Goal: Information Seeking & Learning: Find specific fact

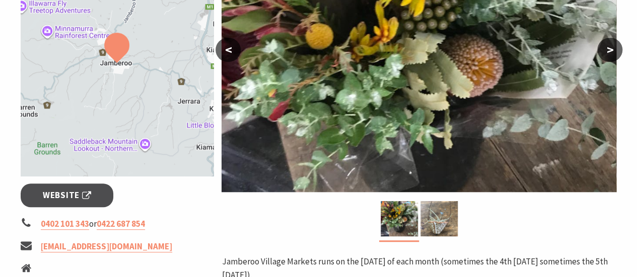
scroll to position [405, 0]
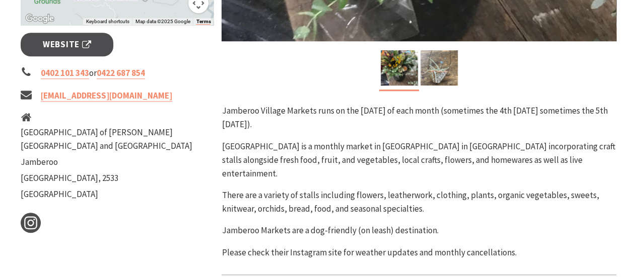
drag, startPoint x: 549, startPoint y: 241, endPoint x: 266, endPoint y: 123, distance: 305.9
click at [266, 123] on div "Jamberoo Village Markets runs on the [DATE] of each month (sometimes the 4th [D…" at bounding box center [418, 181] width 395 height 155
click at [224, 104] on p "Jamberoo Village Markets runs on the [DATE] of each month (sometimes the 4th [D…" at bounding box center [418, 117] width 395 height 27
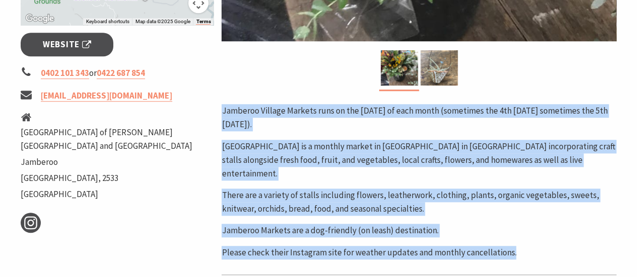
drag, startPoint x: 224, startPoint y: 104, endPoint x: 536, endPoint y: 252, distance: 344.6
click at [536, 252] on div "Area [GEOGRAPHIC_DATA] #Markets < > Jamberoo Village Markets runs on the [DATE]…" at bounding box center [418, 97] width 403 height 682
click at [532, 246] on p "Please check their Instagram site for weather updates and monthly cancellations." at bounding box center [418, 253] width 395 height 14
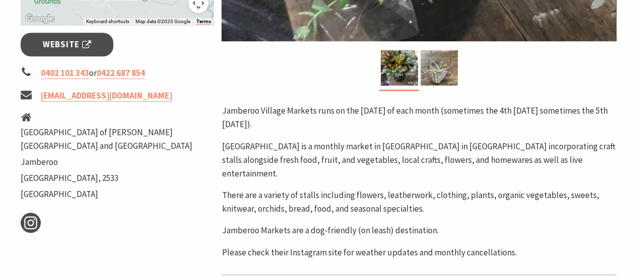
click at [532, 246] on p "Please check their Instagram site for weather updates and monthly cancellations." at bounding box center [418, 253] width 395 height 14
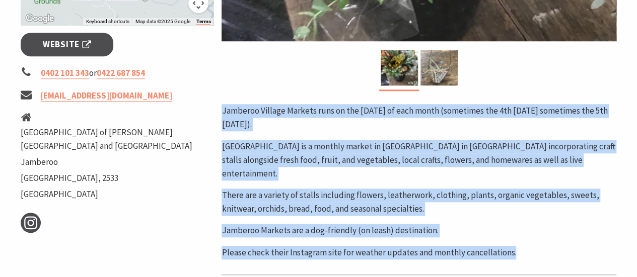
drag, startPoint x: 532, startPoint y: 242, endPoint x: 224, endPoint y: 62, distance: 357.0
click at [224, 62] on div "Area [GEOGRAPHIC_DATA] #Markets < > Jamberoo Village Markets runs on the [DATE]…" at bounding box center [418, 97] width 403 height 682
click at [327, 160] on p "[GEOGRAPHIC_DATA] is a monthly market in [GEOGRAPHIC_DATA] in [GEOGRAPHIC_DATA]…" at bounding box center [418, 160] width 395 height 41
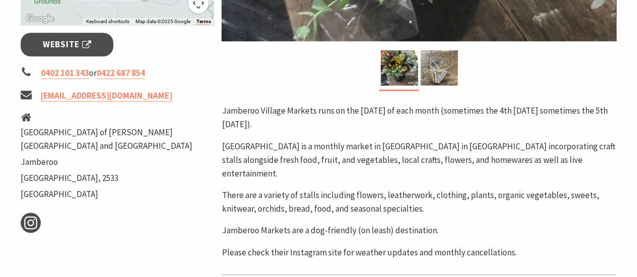
click at [295, 141] on p "[GEOGRAPHIC_DATA] is a monthly market in [GEOGRAPHIC_DATA] in [GEOGRAPHIC_DATA]…" at bounding box center [418, 160] width 395 height 41
drag, startPoint x: 327, startPoint y: 143, endPoint x: 346, endPoint y: 143, distance: 19.1
click at [346, 143] on p "[GEOGRAPHIC_DATA] is a monthly market in [GEOGRAPHIC_DATA] in [GEOGRAPHIC_DATA]…" at bounding box center [418, 160] width 395 height 41
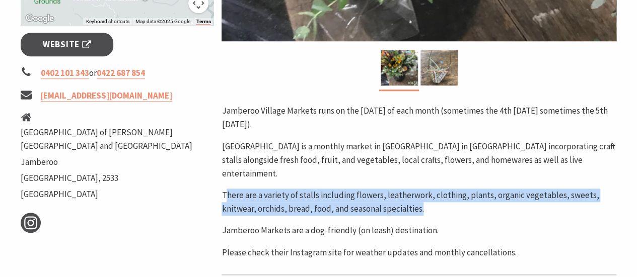
drag, startPoint x: 225, startPoint y: 188, endPoint x: 432, endPoint y: 190, distance: 206.8
click at [432, 190] on p "There are a variety of stalls including flowers, leatherwork, clothing, plants,…" at bounding box center [418, 202] width 395 height 27
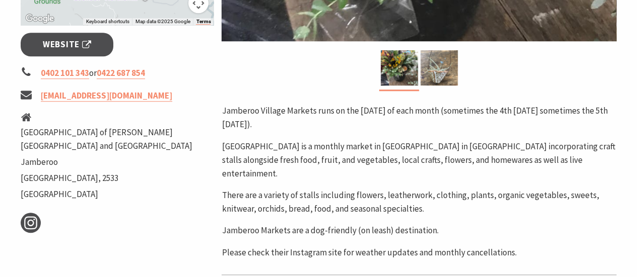
click at [433, 190] on p "There are a variety of stalls including flowers, leatherwork, clothing, plants,…" at bounding box center [418, 202] width 395 height 27
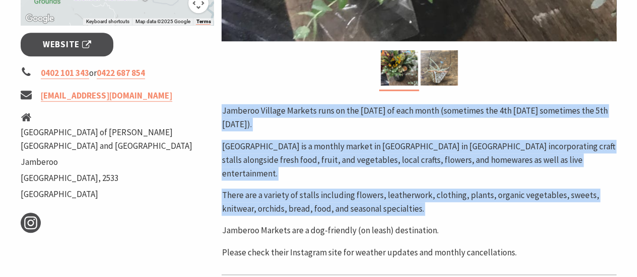
drag, startPoint x: 433, startPoint y: 190, endPoint x: 244, endPoint y: 50, distance: 235.3
click at [244, 50] on div "Area [GEOGRAPHIC_DATA] #Markets < > Jamberoo Village Markets runs on the [DATE]…" at bounding box center [418, 97] width 403 height 682
click at [448, 197] on p "There are a variety of stalls including flowers, leatherwork, clothing, plants,…" at bounding box center [418, 202] width 395 height 27
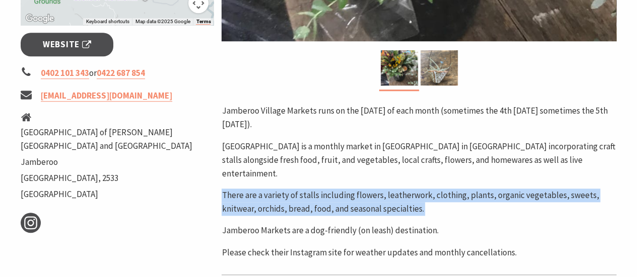
click at [448, 197] on p "There are a variety of stalls including flowers, leatherwork, clothing, plants,…" at bounding box center [418, 202] width 395 height 27
click at [472, 189] on p "There are a variety of stalls including flowers, leatherwork, clothing, plants,…" at bounding box center [418, 202] width 395 height 27
click at [358, 195] on p "There are a variety of stalls including flowers, leatherwork, clothing, plants,…" at bounding box center [418, 202] width 395 height 27
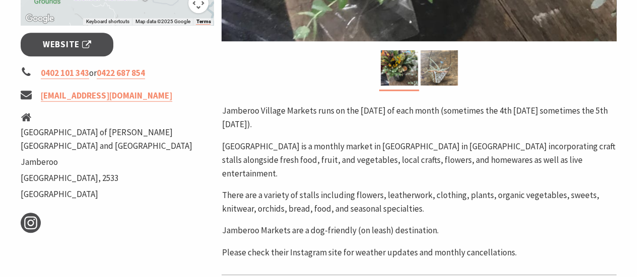
click at [373, 192] on p "There are a variety of stalls including flowers, leatherwork, clothing, plants,…" at bounding box center [418, 202] width 395 height 27
click at [442, 193] on p "There are a variety of stalls including flowers, leatherwork, clothing, plants,…" at bounding box center [418, 202] width 395 height 27
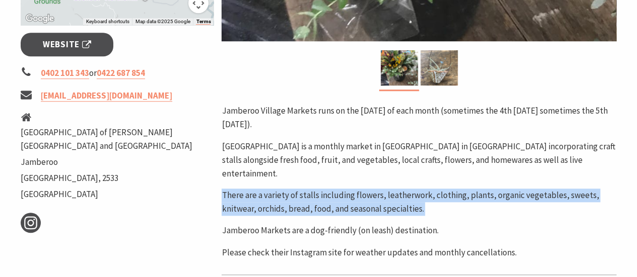
click at [442, 193] on p "There are a variety of stalls including flowers, leatherwork, clothing, plants,…" at bounding box center [418, 202] width 395 height 27
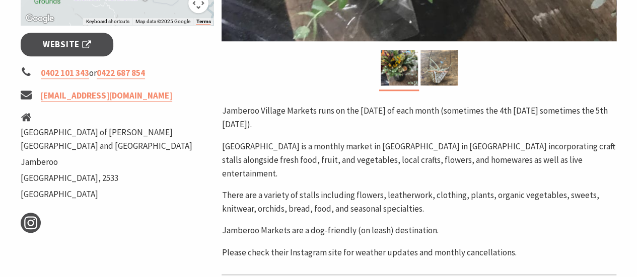
click at [442, 193] on p "There are a variety of stalls including flowers, leatherwork, clothing, plants,…" at bounding box center [418, 202] width 395 height 27
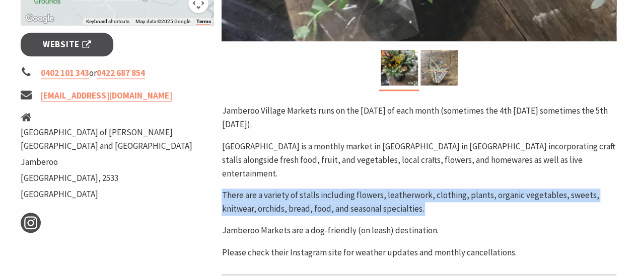
click at [442, 193] on p "There are a variety of stalls including flowers, leatherwork, clothing, plants,…" at bounding box center [418, 202] width 395 height 27
click at [399, 189] on p "There are a variety of stalls including flowers, leatherwork, clothing, plants,…" at bounding box center [418, 202] width 395 height 27
click at [397, 173] on div "Jamberoo Village Markets runs on the [DATE] of each month (sometimes the 4th [D…" at bounding box center [418, 181] width 395 height 155
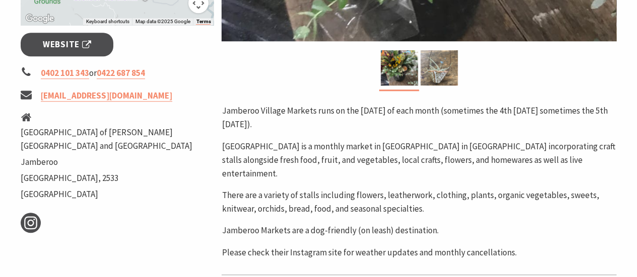
click at [361, 129] on p "Jamberoo Village Markets runs on the [DATE] of each month (sometimes the 4th [D…" at bounding box center [418, 117] width 395 height 27
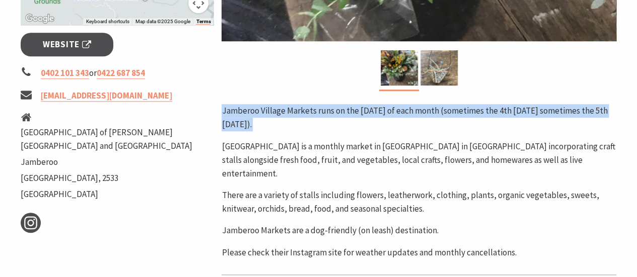
click at [361, 129] on p "Jamberoo Village Markets runs on the [DATE] of each month (sometimes the 4th [D…" at bounding box center [418, 117] width 395 height 27
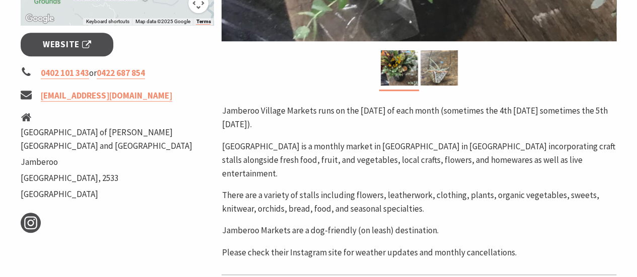
click at [362, 131] on div "Jamberoo Village Markets runs on the [DATE] of each month (sometimes the 4th [D…" at bounding box center [418, 181] width 395 height 155
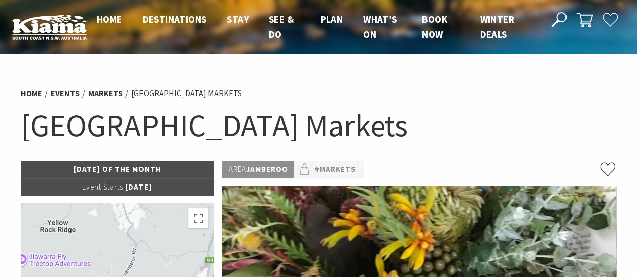
scroll to position [0, 0]
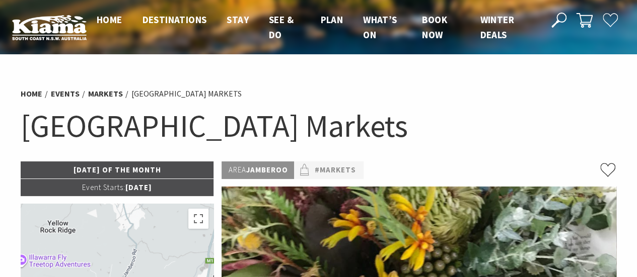
click at [172, 130] on h1 "[GEOGRAPHIC_DATA] Markets" at bounding box center [319, 126] width 596 height 41
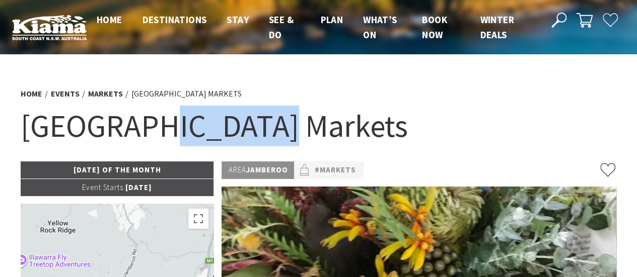
click at [172, 130] on h1 "[GEOGRAPHIC_DATA] Markets" at bounding box center [319, 126] width 596 height 41
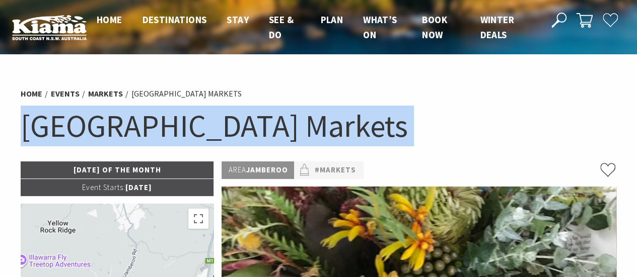
click at [172, 130] on h1 "[GEOGRAPHIC_DATA] Markets" at bounding box center [319, 126] width 596 height 41
click at [259, 123] on h1 "[GEOGRAPHIC_DATA] Markets" at bounding box center [319, 126] width 596 height 41
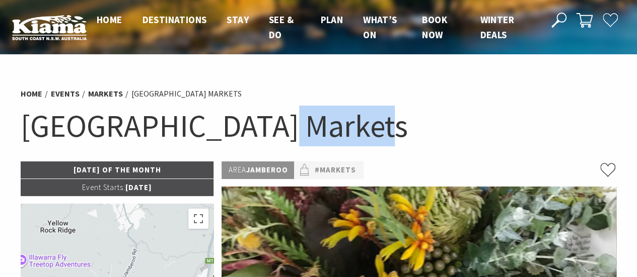
click at [259, 123] on h1 "[GEOGRAPHIC_DATA] Markets" at bounding box center [319, 126] width 596 height 41
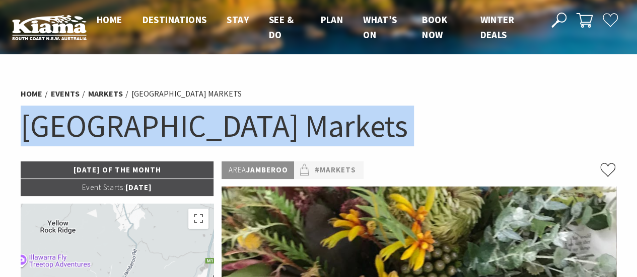
click at [259, 123] on h1 "[GEOGRAPHIC_DATA] Markets" at bounding box center [319, 126] width 596 height 41
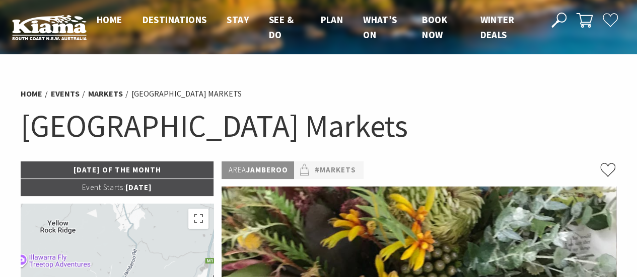
click at [185, 93] on li "[GEOGRAPHIC_DATA] Markets" at bounding box center [186, 94] width 110 height 13
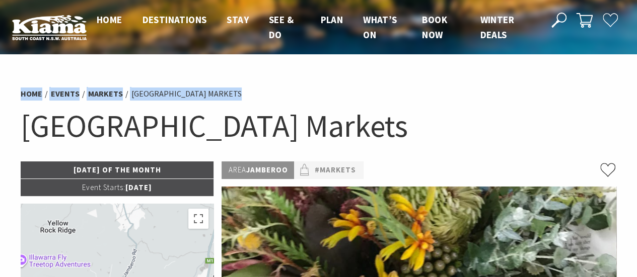
drag, startPoint x: 185, startPoint y: 93, endPoint x: 6, endPoint y: 61, distance: 182.3
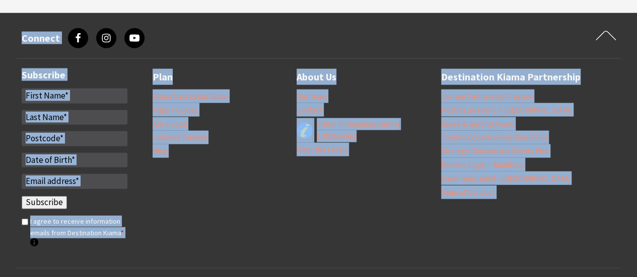
scroll to position [1280, 0]
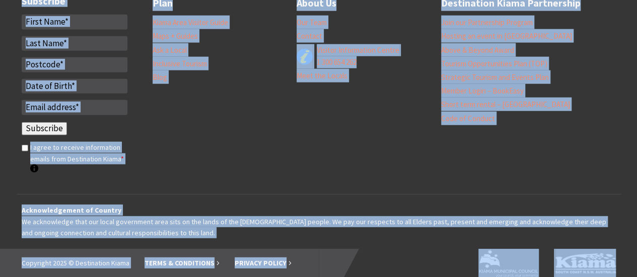
drag, startPoint x: 7, startPoint y: 62, endPoint x: 644, endPoint y: 289, distance: 676.3
click at [624, 268] on div at bounding box center [478, 271] width 319 height 44
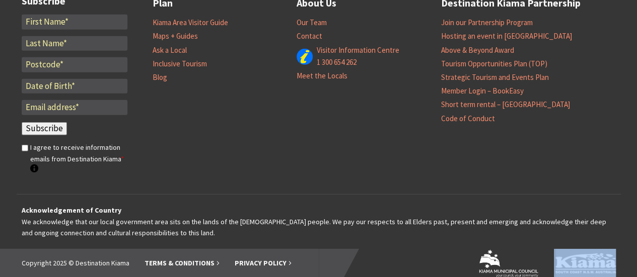
click at [624, 268] on div at bounding box center [478, 271] width 319 height 44
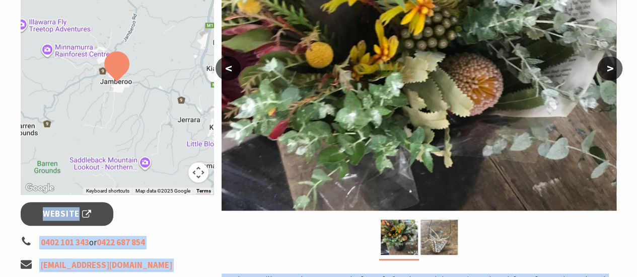
scroll to position [0, 0]
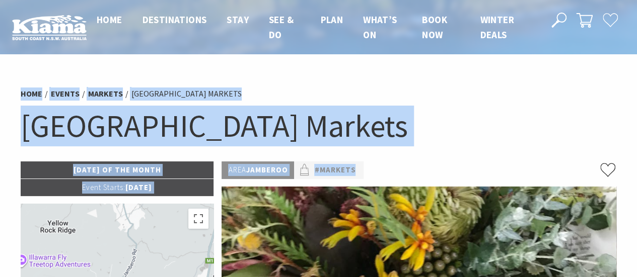
drag, startPoint x: 624, startPoint y: 268, endPoint x: 0, endPoint y: -61, distance: 705.5
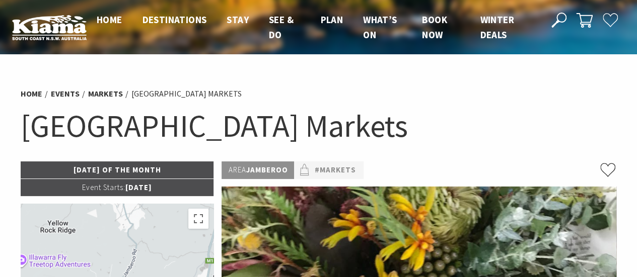
click at [9, 4] on header "Open Nav Close Nav Home Destinations Towns & Villages Kiama Gerringong Gerroa J…" at bounding box center [318, 27] width 637 height 55
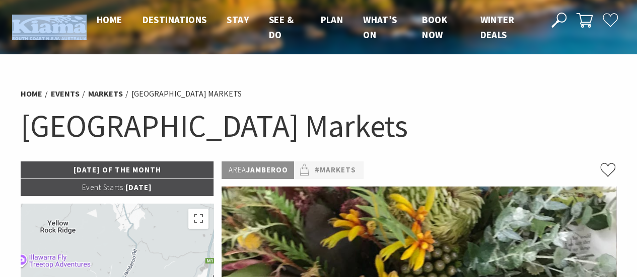
click at [9, 4] on header "Open Nav Close Nav Home Destinations Towns & Villages Kiama Gerringong Gerroa J…" at bounding box center [318, 27] width 637 height 55
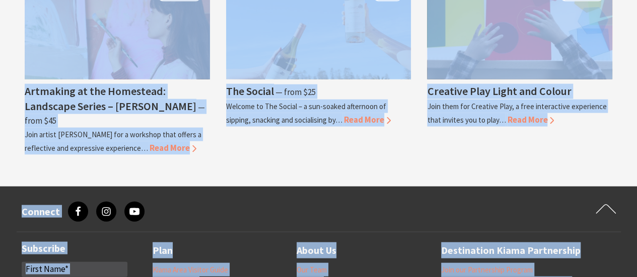
scroll to position [1280, 0]
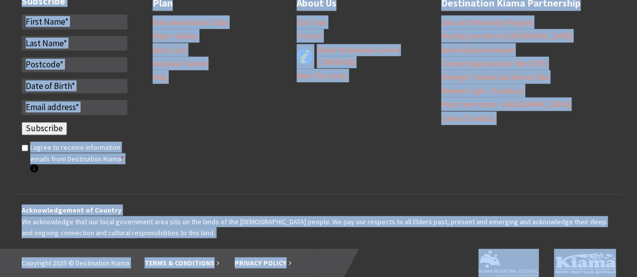
drag, startPoint x: 9, startPoint y: 4, endPoint x: 633, endPoint y: 254, distance: 672.7
click at [629, 265] on div at bounding box center [478, 271] width 319 height 44
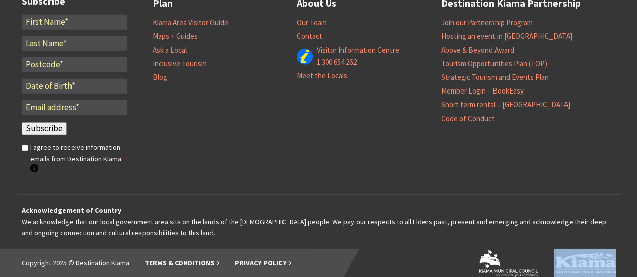
click at [629, 265] on div at bounding box center [478, 271] width 319 height 44
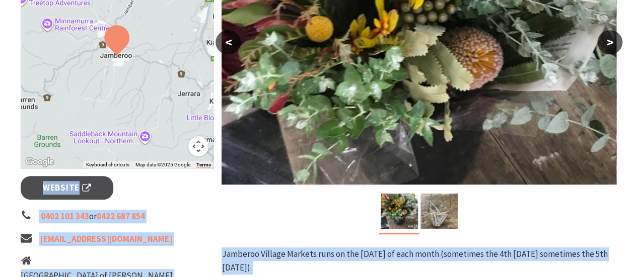
scroll to position [0, 0]
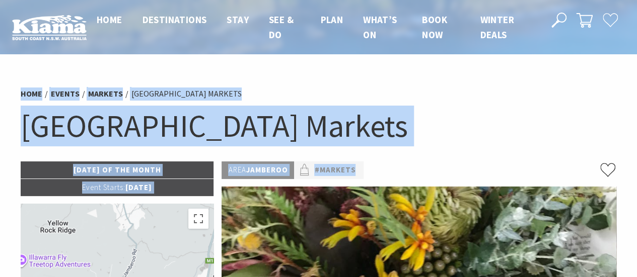
drag, startPoint x: 629, startPoint y: 265, endPoint x: 0, endPoint y: -61, distance: 708.1
click at [473, 150] on div "Home Events Markets [GEOGRAPHIC_DATA] [GEOGRAPHIC_DATA]" at bounding box center [319, 122] width 604 height 80
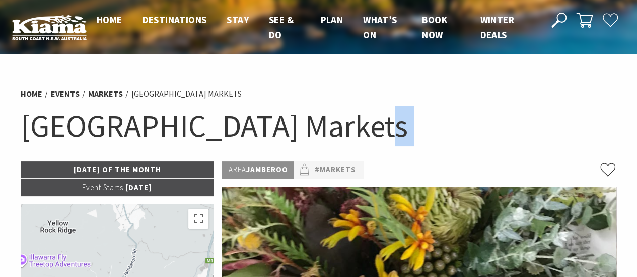
click at [473, 150] on div "Home Events Markets [GEOGRAPHIC_DATA] [GEOGRAPHIC_DATA]" at bounding box center [319, 122] width 604 height 80
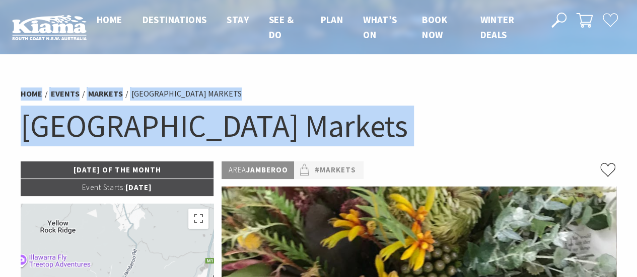
drag, startPoint x: 473, startPoint y: 150, endPoint x: 0, endPoint y: -61, distance: 518.1
click at [473, 141] on h1 "[GEOGRAPHIC_DATA] Markets" at bounding box center [319, 126] width 596 height 41
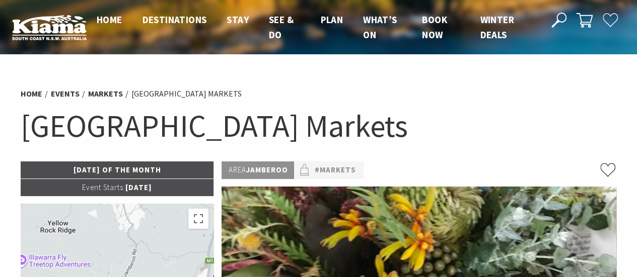
click at [236, 124] on h1 "[GEOGRAPHIC_DATA] Markets" at bounding box center [319, 126] width 596 height 41
click at [195, 125] on h1 "[GEOGRAPHIC_DATA] Markets" at bounding box center [319, 126] width 596 height 41
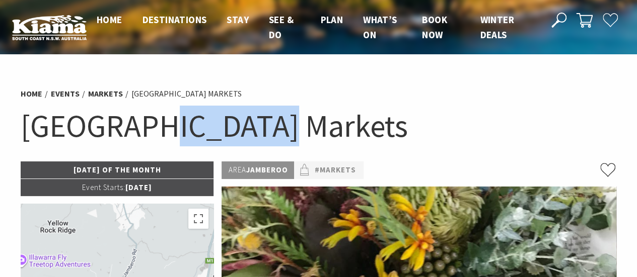
click at [195, 125] on h1 "[GEOGRAPHIC_DATA] Markets" at bounding box center [319, 126] width 596 height 41
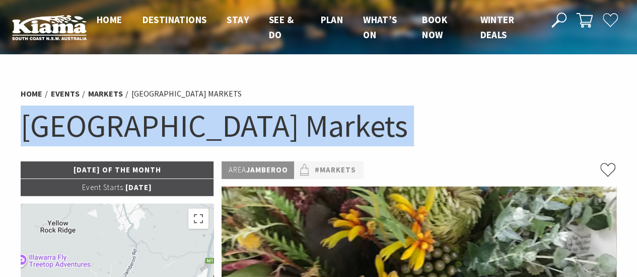
click at [195, 125] on h1 "[GEOGRAPHIC_DATA] Markets" at bounding box center [319, 126] width 596 height 41
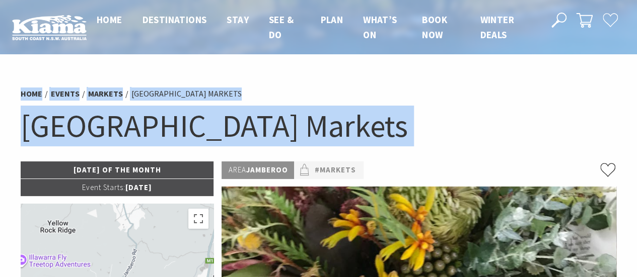
drag, startPoint x: 195, startPoint y: 125, endPoint x: 42, endPoint y: -3, distance: 199.0
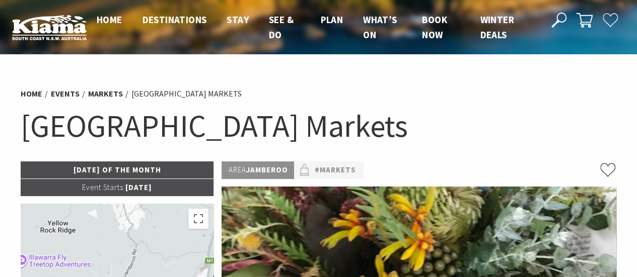
click at [7, 4] on header "Open Nav Close Nav Home Destinations Towns & Villages Kiama Gerringong Gerroa J…" at bounding box center [318, 27] width 637 height 55
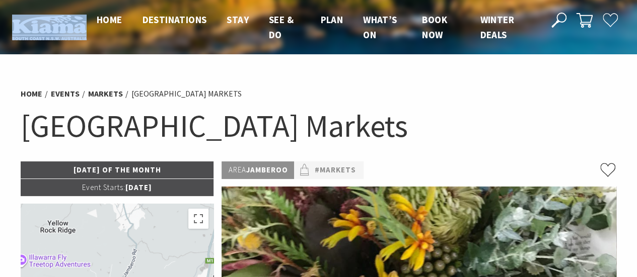
click at [7, 4] on header "Open Nav Close Nav Home Destinations Towns & Villages Kiama Gerringong Gerroa J…" at bounding box center [318, 27] width 637 height 55
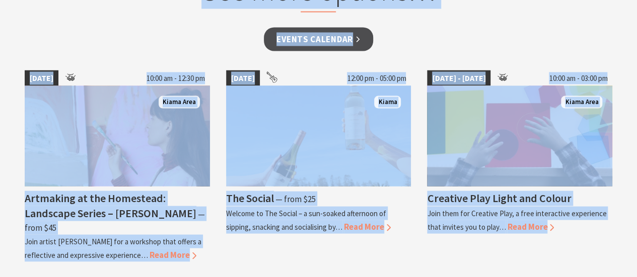
scroll to position [1280, 0]
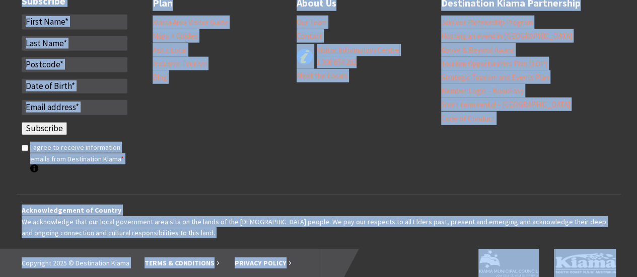
drag, startPoint x: 7, startPoint y: 4, endPoint x: 637, endPoint y: 269, distance: 683.8
click at [628, 259] on div at bounding box center [478, 271] width 319 height 44
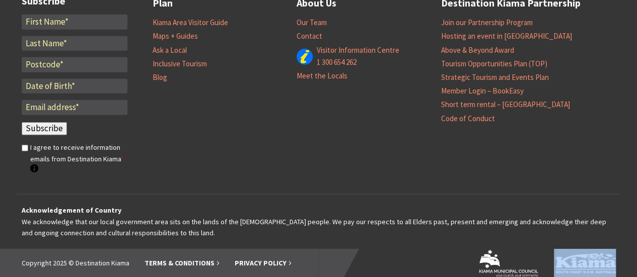
click at [628, 259] on div at bounding box center [478, 271] width 319 height 44
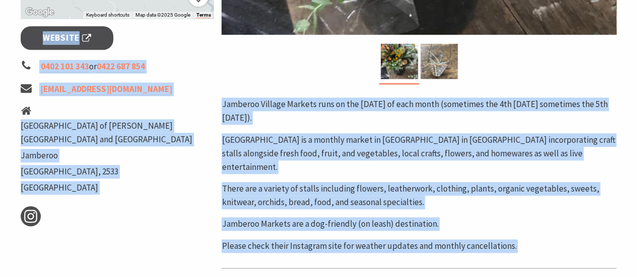
scroll to position [0, 0]
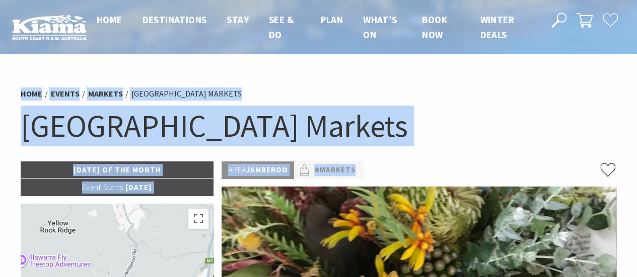
drag, startPoint x: 628, startPoint y: 259, endPoint x: 0, endPoint y: -61, distance: 704.9
click at [355, 97] on ul "Home Events Markets [GEOGRAPHIC_DATA]" at bounding box center [319, 94] width 596 height 14
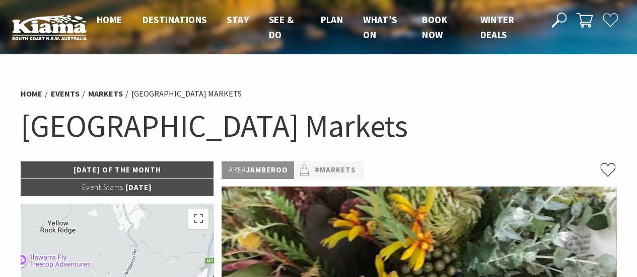
click at [418, 175] on div "Area [GEOGRAPHIC_DATA] #Markets" at bounding box center [418, 171] width 395 height 18
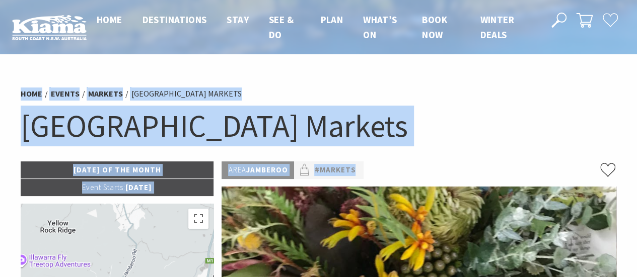
drag, startPoint x: 418, startPoint y: 175, endPoint x: 0, endPoint y: -61, distance: 479.5
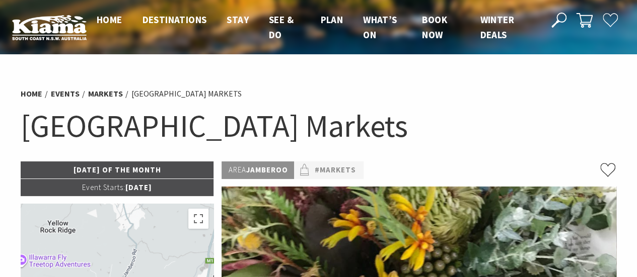
click at [186, 126] on h1 "[GEOGRAPHIC_DATA] Markets" at bounding box center [319, 126] width 596 height 41
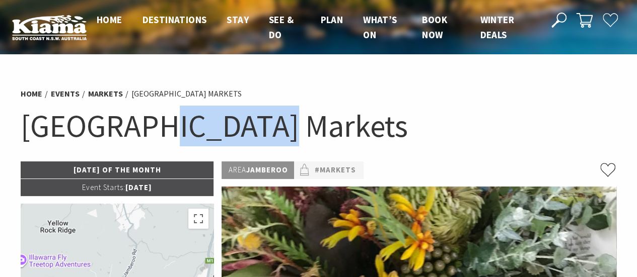
click at [186, 126] on h1 "[GEOGRAPHIC_DATA] Markets" at bounding box center [319, 126] width 596 height 41
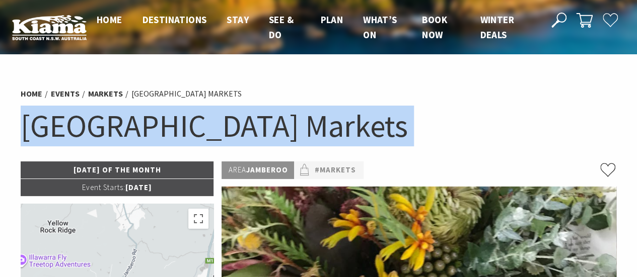
click at [186, 126] on h1 "[GEOGRAPHIC_DATA] Markets" at bounding box center [319, 126] width 596 height 41
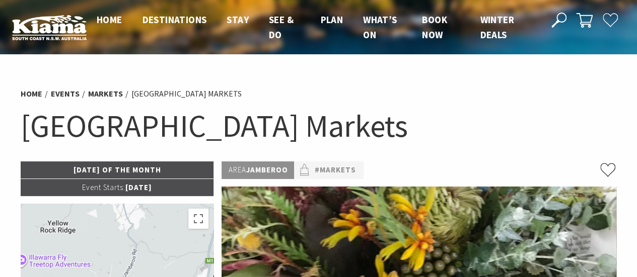
click at [375, 168] on div "Area [GEOGRAPHIC_DATA] #Markets" at bounding box center [418, 171] width 395 height 18
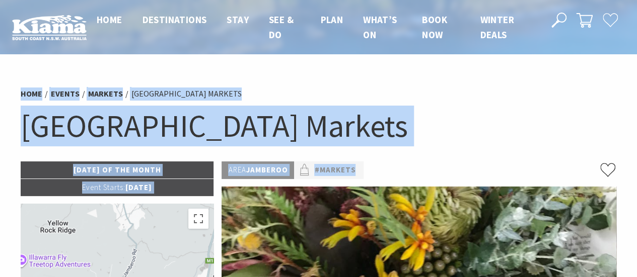
drag, startPoint x: 375, startPoint y: 168, endPoint x: 0, endPoint y: -48, distance: 433.0
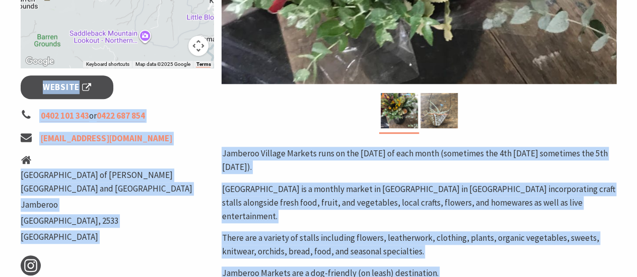
drag, startPoint x: 12, startPoint y: 60, endPoint x: 644, endPoint y: 301, distance: 676.0
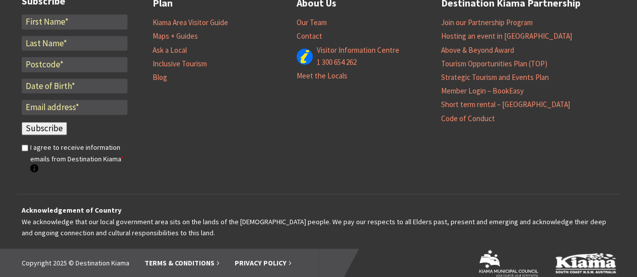
click at [617, 270] on div at bounding box center [470, 271] width 302 height 44
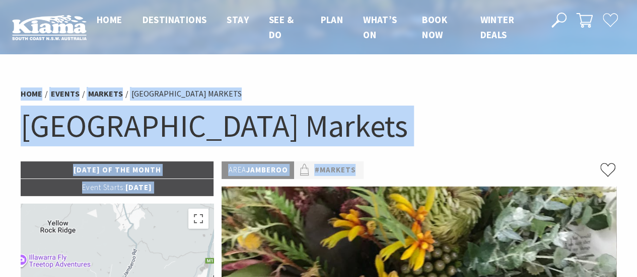
drag, startPoint x: 617, startPoint y: 270, endPoint x: 0, endPoint y: -61, distance: 700.2
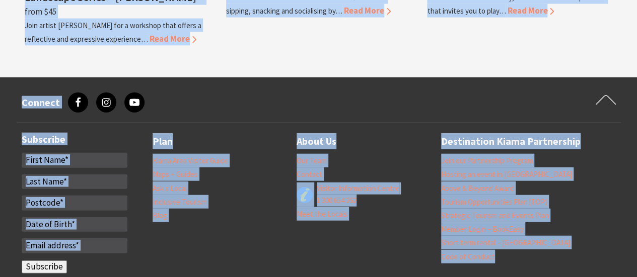
scroll to position [1280, 0]
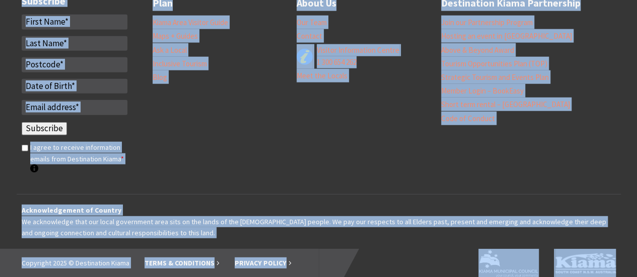
drag, startPoint x: 14, startPoint y: 85, endPoint x: 601, endPoint y: 301, distance: 626.3
click at [629, 272] on div at bounding box center [478, 271] width 319 height 44
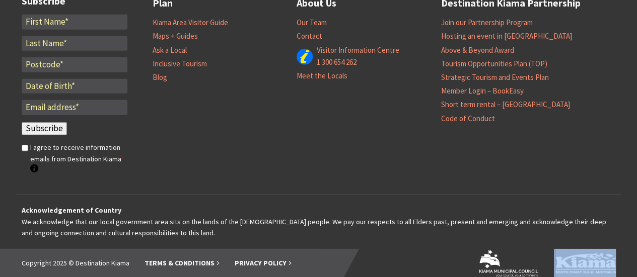
click at [629, 272] on div at bounding box center [478, 271] width 319 height 44
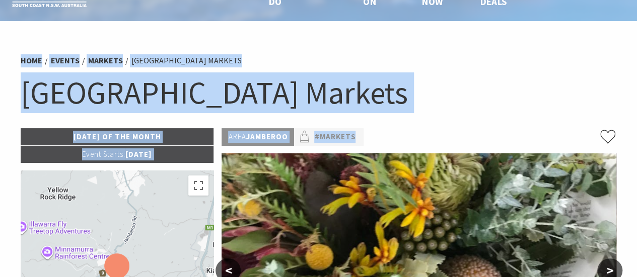
scroll to position [0, 0]
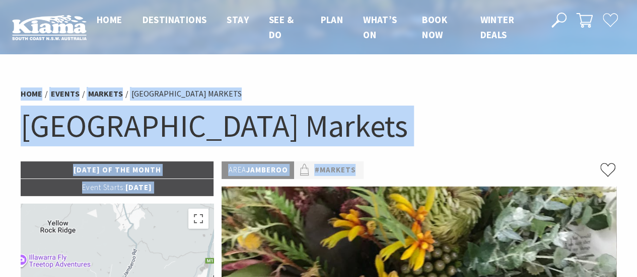
drag, startPoint x: 629, startPoint y: 272, endPoint x: 5, endPoint y: -61, distance: 707.8
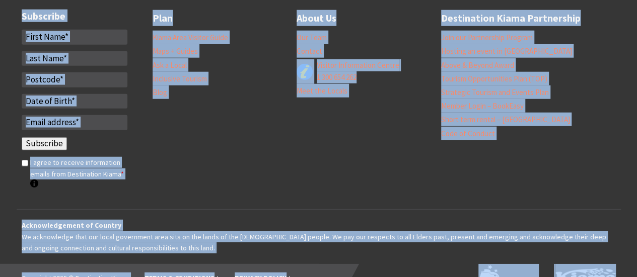
scroll to position [1280, 0]
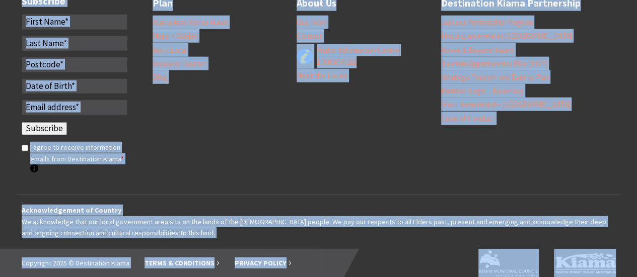
drag, startPoint x: 11, startPoint y: 70, endPoint x: 644, endPoint y: 301, distance: 673.4
click at [627, 272] on div at bounding box center [478, 271] width 319 height 44
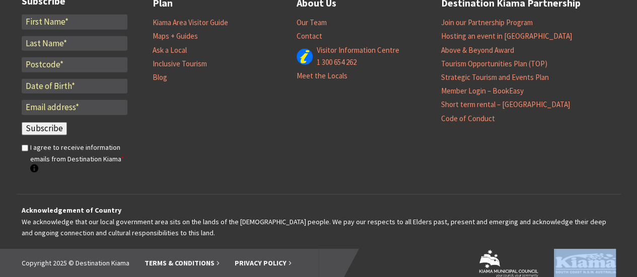
click at [627, 272] on div at bounding box center [478, 271] width 319 height 44
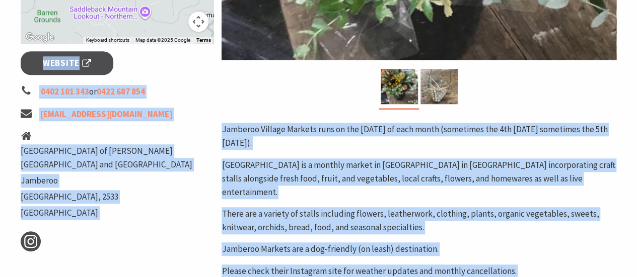
scroll to position [0, 0]
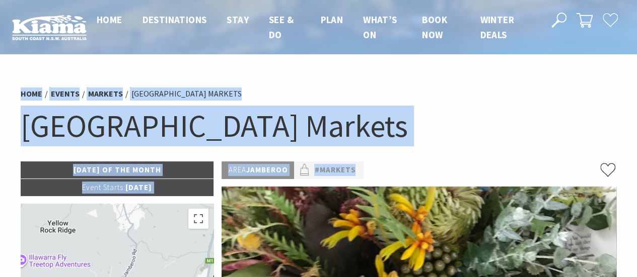
drag, startPoint x: 627, startPoint y: 272, endPoint x: 0, endPoint y: -61, distance: 710.0
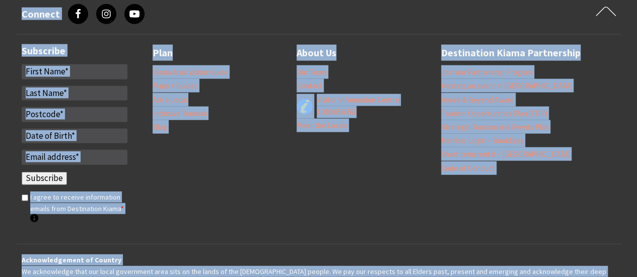
scroll to position [1280, 0]
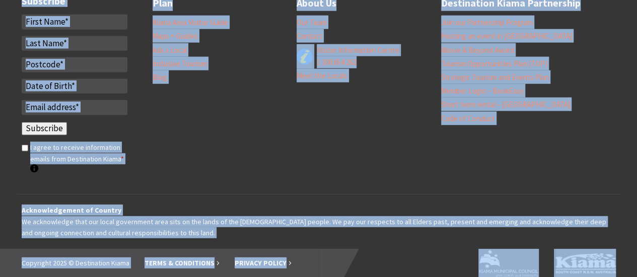
drag, startPoint x: 19, startPoint y: 68, endPoint x: 644, endPoint y: 301, distance: 666.5
click at [628, 272] on div at bounding box center [478, 271] width 319 height 44
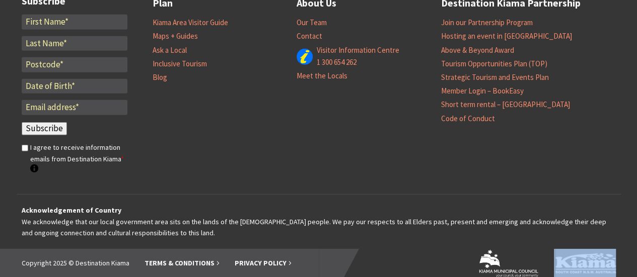
click at [628, 272] on div at bounding box center [478, 271] width 319 height 44
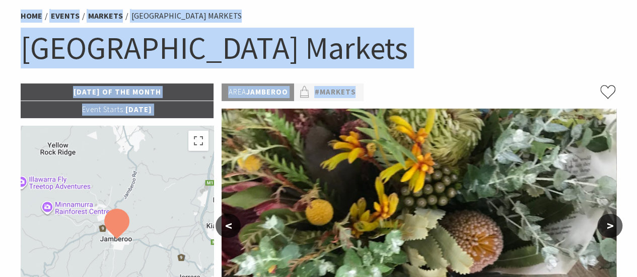
scroll to position [0, 0]
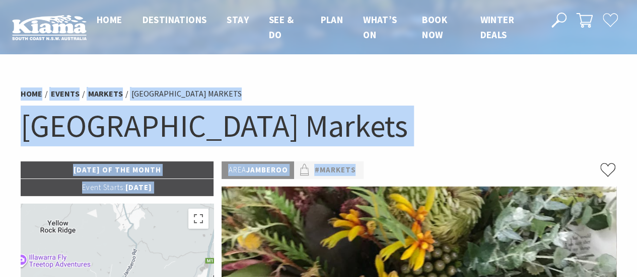
drag, startPoint x: 628, startPoint y: 272, endPoint x: 0, endPoint y: -61, distance: 710.9
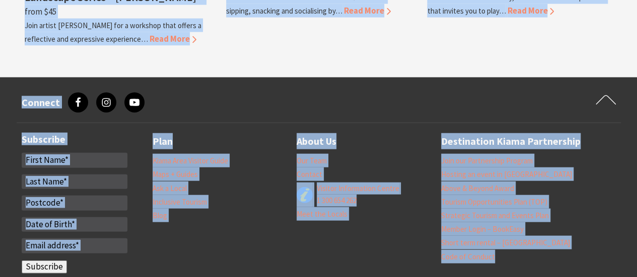
scroll to position [1280, 0]
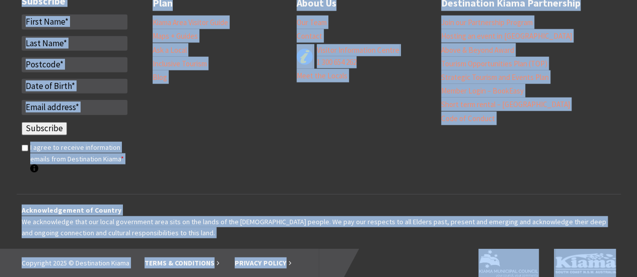
drag, startPoint x: 14, startPoint y: 69, endPoint x: 644, endPoint y: 301, distance: 671.2
click at [627, 269] on div at bounding box center [478, 271] width 319 height 44
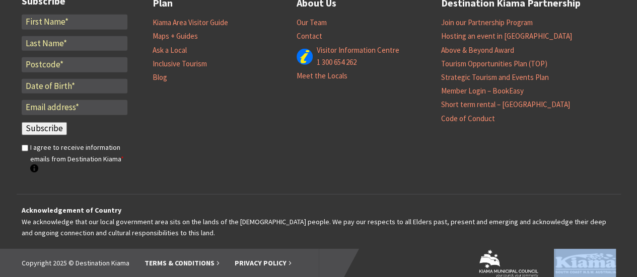
click at [627, 269] on div at bounding box center [478, 271] width 319 height 44
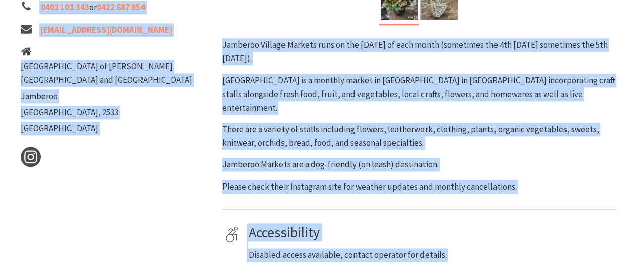
scroll to position [0, 0]
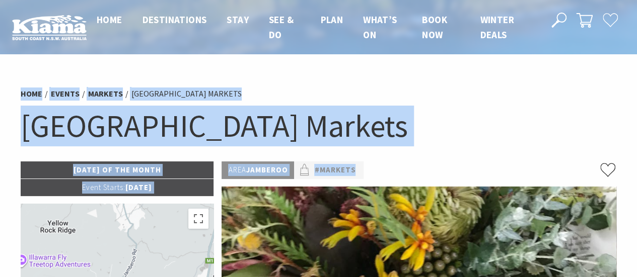
drag, startPoint x: 627, startPoint y: 269, endPoint x: 0, endPoint y: -61, distance: 707.9
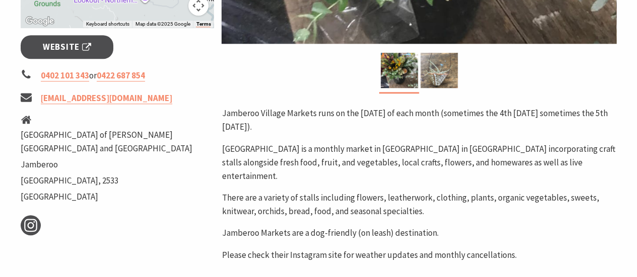
click at [445, 112] on p "Jamberoo Village Markets runs on the [DATE] of each month (sometimes the 4th [D…" at bounding box center [418, 120] width 395 height 27
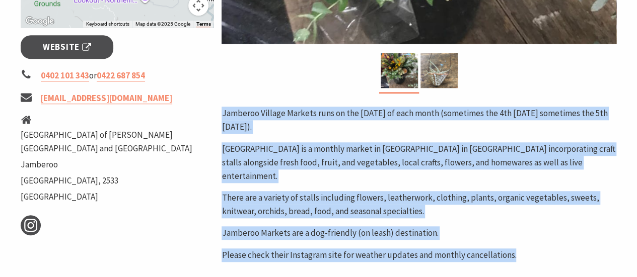
drag, startPoint x: 445, startPoint y: 112, endPoint x: 522, endPoint y: 253, distance: 160.6
click at [522, 253] on div "Area [GEOGRAPHIC_DATA] #Markets < > Jamberoo Village Markets runs on the [DATE]…" at bounding box center [418, 100] width 403 height 682
click at [518, 249] on p "Please check their Instagram site for weather updates and monthly cancellations." at bounding box center [418, 256] width 395 height 14
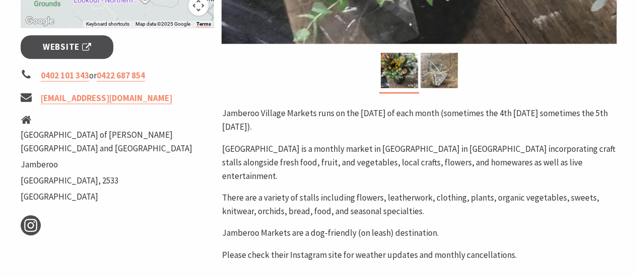
click at [517, 249] on p "Please check their Instagram site for weather updates and monthly cancellations." at bounding box center [418, 256] width 395 height 14
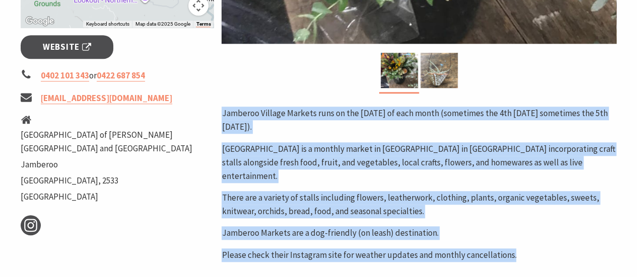
drag, startPoint x: 517, startPoint y: 239, endPoint x: 148, endPoint y: 10, distance: 434.6
click at [224, 53] on div "Area [GEOGRAPHIC_DATA] #Markets < > Jamberoo Village Markets runs on the [DATE]…" at bounding box center [418, 100] width 403 height 682
click at [318, 168] on p "[GEOGRAPHIC_DATA] is a monthly market in [GEOGRAPHIC_DATA] in [GEOGRAPHIC_DATA]…" at bounding box center [418, 162] width 395 height 41
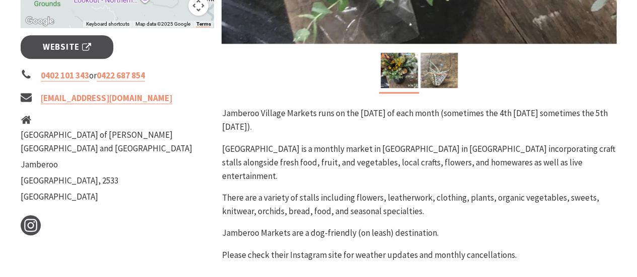
click at [375, 249] on p "Please check their Instagram site for weather updates and monthly cancellations." at bounding box center [418, 256] width 395 height 14
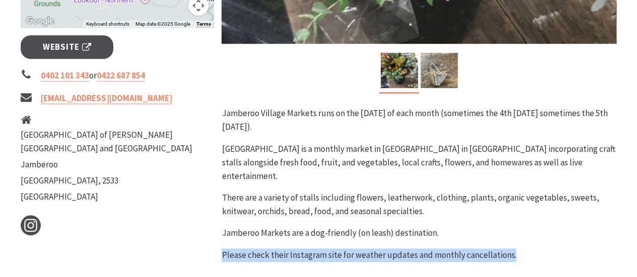
click at [375, 249] on p "Please check their Instagram site for weather updates and monthly cancellations." at bounding box center [418, 256] width 395 height 14
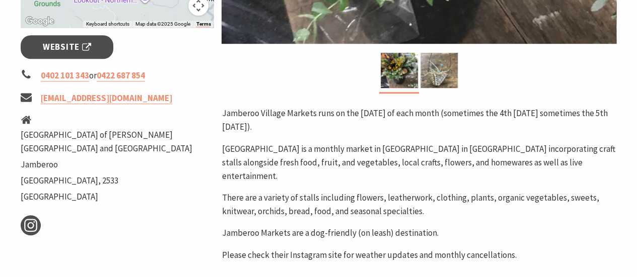
click at [336, 157] on p "[GEOGRAPHIC_DATA] is a monthly market in [GEOGRAPHIC_DATA] in [GEOGRAPHIC_DATA]…" at bounding box center [418, 162] width 395 height 41
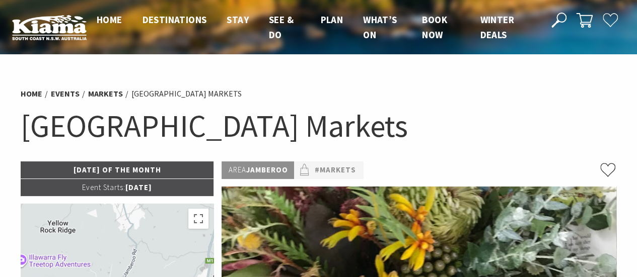
click at [316, 113] on h1 "[GEOGRAPHIC_DATA] Markets" at bounding box center [319, 126] width 596 height 41
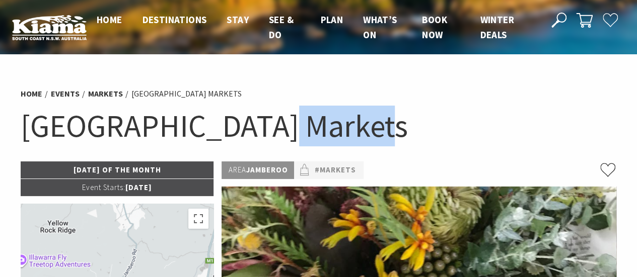
click at [316, 113] on h1 "[GEOGRAPHIC_DATA] Markets" at bounding box center [319, 126] width 596 height 41
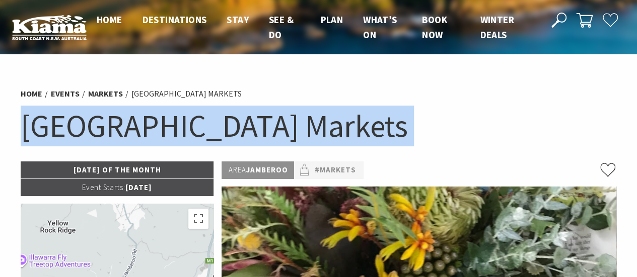
click at [316, 113] on h1 "[GEOGRAPHIC_DATA] Markets" at bounding box center [319, 126] width 596 height 41
